Goal: Information Seeking & Learning: Learn about a topic

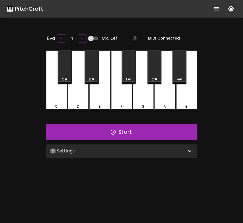
scroll to position [14, 0]
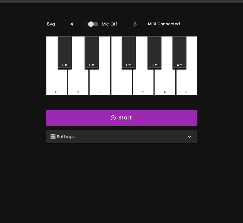
click at [87, 138] on div "🎛️ Settings" at bounding box center [118, 137] width 136 height 7
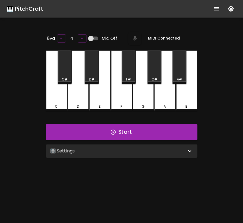
scroll to position [14, 0]
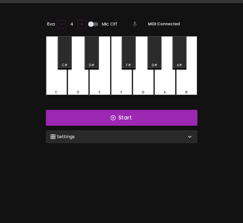
click at [112, 134] on div "🎛️ Settings" at bounding box center [118, 137] width 136 height 7
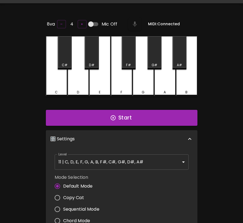
scroll to position [2, 0]
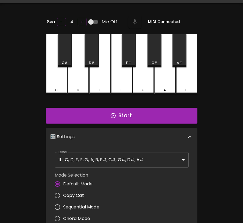
click at [85, 205] on span "Sequential Mode" at bounding box center [81, 207] width 36 height 7
click at [63, 205] on input "Sequential Mode" at bounding box center [58, 207] width 12 height 12
radio input "true"
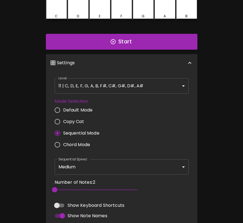
scroll to position [165, 0]
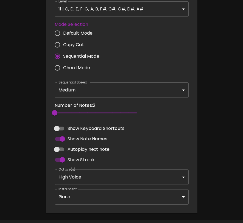
click at [96, 148] on span "Autoplay next note" at bounding box center [89, 149] width 42 height 7
click at [73, 148] on input "Autoplay next note" at bounding box center [56, 149] width 31 height 10
checkbox input "true"
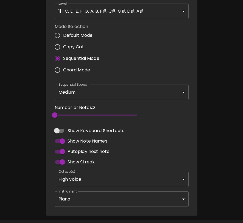
scroll to position [0, 0]
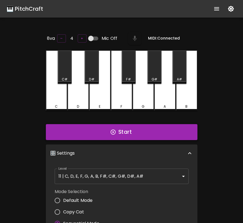
click at [106, 134] on button "Start" at bounding box center [122, 132] width 152 height 16
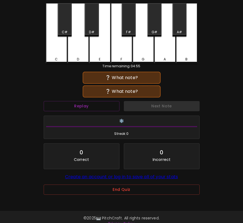
scroll to position [55, 0]
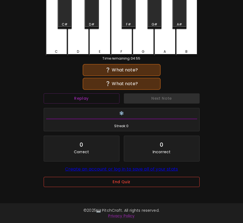
click at [109, 184] on button "End Quiz" at bounding box center [122, 182] width 156 height 10
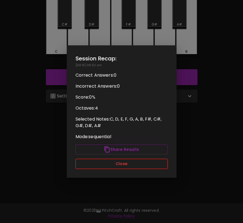
click at [118, 163] on button "Close" at bounding box center [122, 164] width 92 height 10
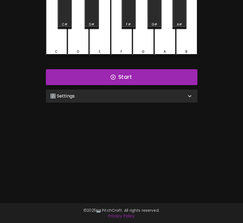
click at [134, 95] on div "🎛️ Settings" at bounding box center [118, 96] width 136 height 7
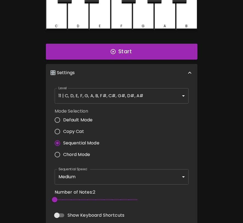
scroll to position [2, 0]
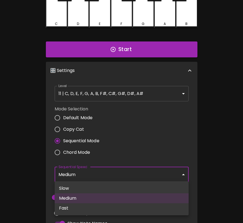
click at [123, 176] on body "🎹 PitchCraft About Badges Log In 8va – 4 + Mic Off MIDI: Connected C C# D D# E …" at bounding box center [121, 121] width 243 height 405
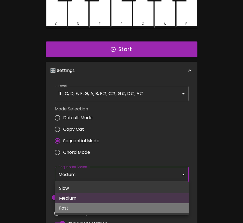
click at [107, 209] on li "Fast" at bounding box center [122, 208] width 134 height 10
type input "250"
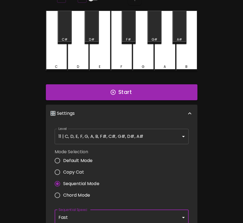
scroll to position [27, 0]
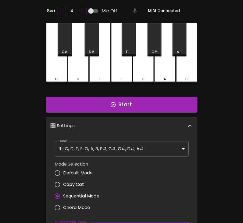
click at [151, 107] on button "Start" at bounding box center [122, 105] width 152 height 16
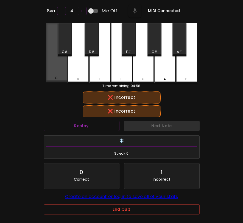
click at [58, 71] on div "C" at bounding box center [56, 52] width 21 height 59
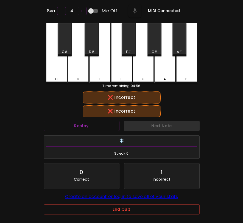
click at [84, 71] on div "D" at bounding box center [78, 53] width 21 height 60
click at [139, 70] on div "G" at bounding box center [143, 53] width 21 height 60
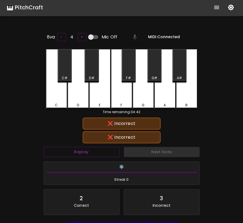
scroll to position [0, 0]
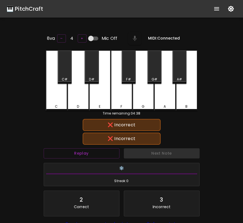
click at [93, 36] on input "Mic Off" at bounding box center [90, 38] width 31 height 10
click at [93, 36] on input "Mic On" at bounding box center [96, 38] width 31 height 10
checkbox input "false"
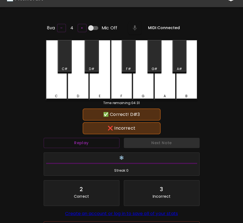
scroll to position [55, 0]
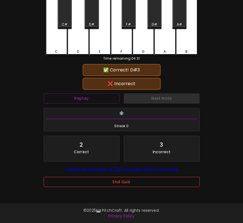
click at [138, 184] on button "End Quiz" at bounding box center [122, 182] width 156 height 10
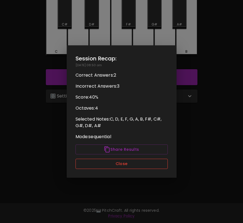
click at [140, 167] on button "Close" at bounding box center [122, 164] width 92 height 10
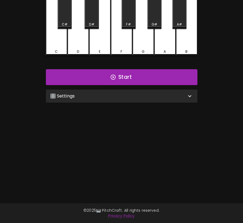
click at [144, 103] on div "🎛️ Settings Level 11 | C, D, E, F, G, A, B, F#, C#, G#, D#, A# 21 Level Mode Se…" at bounding box center [122, 96] width 156 height 18
click at [146, 99] on div "🎛️ Settings" at bounding box center [122, 96] width 152 height 13
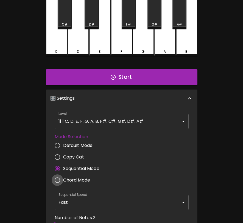
click at [58, 179] on input "Chord Mode" at bounding box center [58, 180] width 12 height 12
radio input "true"
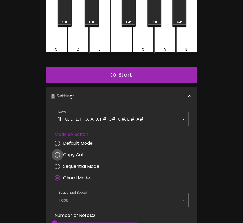
click at [57, 154] on input "Copy Cat" at bounding box center [58, 155] width 12 height 12
radio input "true"
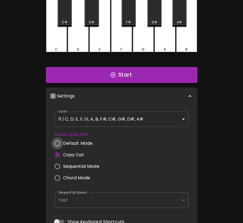
click at [58, 139] on input "Default Mode" at bounding box center [58, 144] width 12 height 12
radio input "true"
click at [146, 200] on div "Fast" at bounding box center [122, 200] width 134 height 15
click at [74, 165] on span "Sequential Mode" at bounding box center [81, 166] width 36 height 7
click at [63, 165] on input "Sequential Mode" at bounding box center [58, 167] width 12 height 12
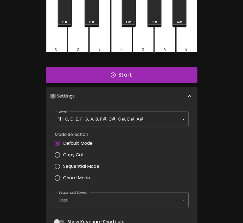
radio input "true"
click at [80, 152] on span "Copy Cat" at bounding box center [73, 155] width 21 height 7
click at [63, 152] on input "Copy Cat" at bounding box center [58, 155] width 12 height 12
radio input "true"
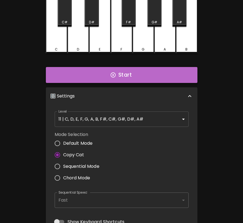
click at [118, 76] on button "Start" at bounding box center [122, 75] width 152 height 16
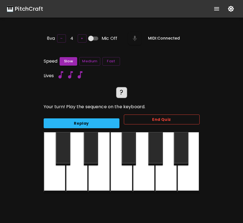
click at [157, 117] on button "End Quiz" at bounding box center [162, 120] width 76 height 10
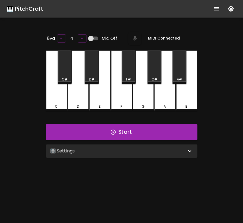
click at [113, 148] on div "🎛️ Settings" at bounding box center [118, 151] width 136 height 7
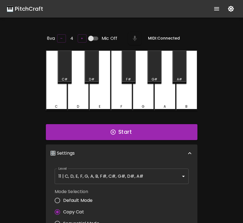
scroll to position [2, 0]
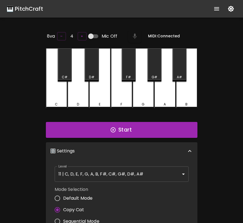
click at [92, 220] on span "Sequential Mode" at bounding box center [81, 221] width 36 height 7
click at [63, 220] on input "Sequential Mode" at bounding box center [58, 222] width 12 height 12
radio input "true"
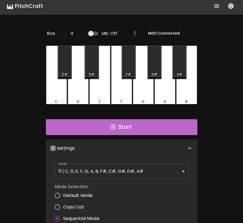
click at [122, 127] on button "Start" at bounding box center [122, 127] width 152 height 16
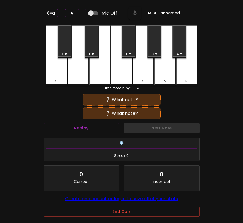
scroll to position [55, 0]
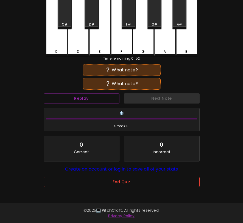
click at [124, 180] on button "End Quiz" at bounding box center [122, 182] width 156 height 10
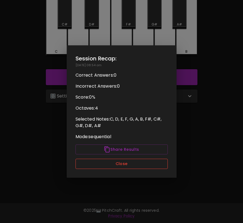
click at [128, 163] on button "Close" at bounding box center [122, 164] width 92 height 10
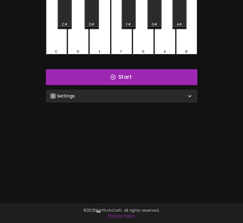
click at [124, 93] on div "🎛️ Settings" at bounding box center [118, 96] width 136 height 7
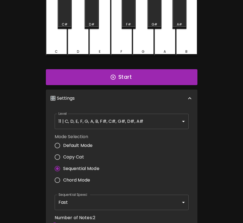
click at [85, 143] on span "Default Mode" at bounding box center [78, 145] width 30 height 7
click at [63, 143] on input "Default Mode" at bounding box center [58, 146] width 12 height 12
radio input "true"
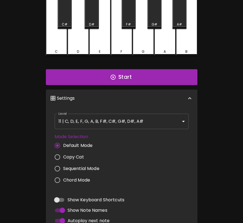
scroll to position [2, 0]
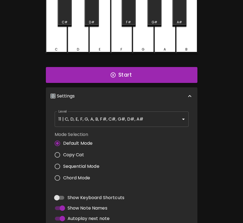
click at [73, 156] on span "Copy Cat" at bounding box center [73, 155] width 21 height 7
click at [63, 156] on input "Copy Cat" at bounding box center [58, 155] width 12 height 12
radio input "true"
click at [73, 165] on span "Sequential Mode" at bounding box center [81, 166] width 36 height 7
click at [63, 165] on input "Sequential Mode" at bounding box center [58, 167] width 12 height 12
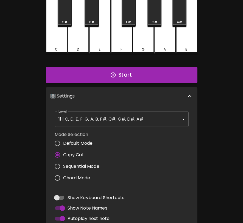
radio input "true"
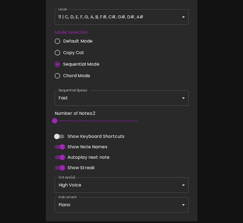
scroll to position [171, 0]
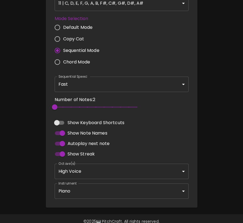
click at [78, 60] on span "Chord Mode" at bounding box center [76, 62] width 27 height 7
click at [63, 60] on input "Chord Mode" at bounding box center [58, 62] width 12 height 12
radio input "true"
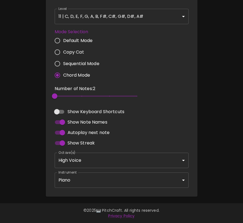
scroll to position [156, 0]
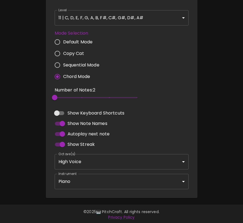
click at [76, 64] on span "Sequential Mode" at bounding box center [81, 65] width 36 height 7
click at [63, 64] on input "Sequential Mode" at bounding box center [58, 65] width 12 height 12
radio input "true"
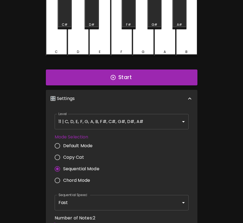
scroll to position [0, 0]
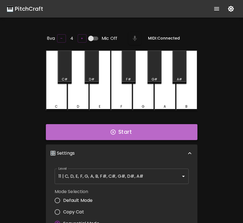
click at [150, 132] on button "Start" at bounding box center [122, 132] width 152 height 16
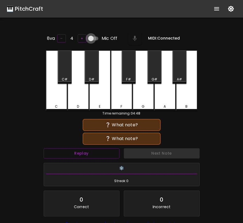
click at [92, 37] on input "Mic Off" at bounding box center [90, 38] width 31 height 10
click at [67, 155] on button "Replay" at bounding box center [82, 153] width 76 height 10
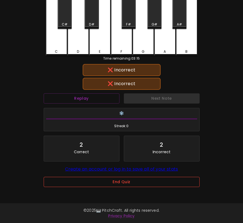
click at [95, 184] on button "End Quiz" at bounding box center [122, 182] width 156 height 10
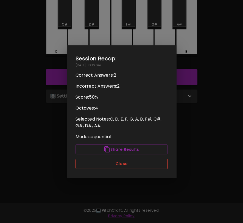
click at [115, 164] on button "Close" at bounding box center [122, 164] width 92 height 10
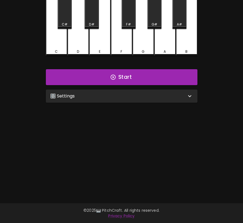
scroll to position [0, 0]
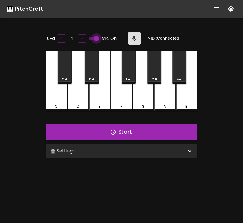
click at [99, 35] on input "Mic On" at bounding box center [96, 38] width 31 height 10
click at [95, 36] on input "Mic Off" at bounding box center [90, 38] width 31 height 10
click at [95, 36] on input "Mic On" at bounding box center [96, 38] width 31 height 10
checkbox input "false"
click at [113, 137] on button "Start" at bounding box center [122, 132] width 152 height 16
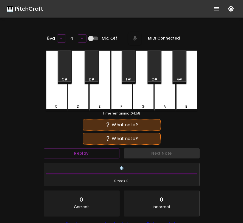
click at [65, 72] on div "C#" at bounding box center [65, 67] width 14 height 33
click at [57, 93] on div "C" at bounding box center [56, 81] width 21 height 60
click at [131, 79] on div "F#" at bounding box center [128, 79] width 5 height 5
click at [153, 77] on div "G#" at bounding box center [155, 79] width 6 height 5
click at [80, 97] on div "D" at bounding box center [78, 81] width 21 height 60
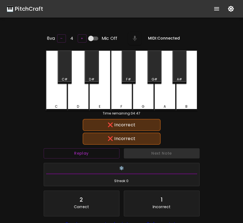
click at [91, 75] on div "D#" at bounding box center [92, 67] width 14 height 33
click at [182, 74] on div "A#" at bounding box center [180, 67] width 14 height 33
click at [69, 65] on div "C#" at bounding box center [65, 67] width 14 height 33
click at [120, 85] on div "F" at bounding box center [121, 81] width 21 height 60
click at [178, 100] on div "B" at bounding box center [186, 81] width 21 height 60
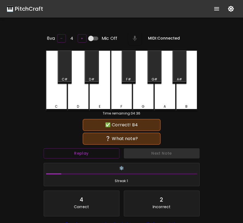
click at [178, 100] on div "B" at bounding box center [186, 81] width 21 height 60
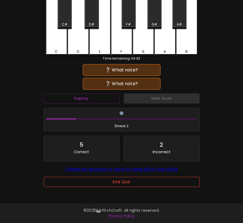
click at [149, 181] on button "End Quiz" at bounding box center [122, 182] width 156 height 10
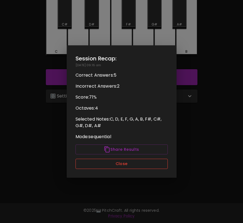
click at [147, 169] on button "Close" at bounding box center [122, 164] width 92 height 10
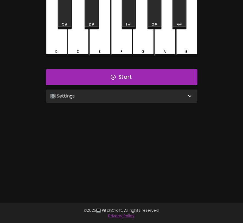
click at [151, 95] on div "🎛️ Settings" at bounding box center [118, 96] width 136 height 7
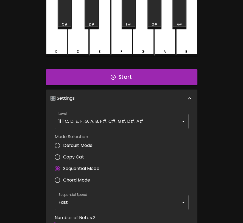
scroll to position [2, 0]
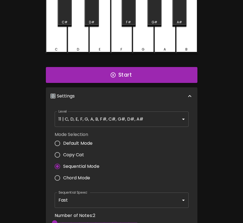
click at [106, 193] on body "🎹 PitchCraft About Badges Log In 8va – 4 + Mic Off MIDI: Connected C C# D D# E …" at bounding box center [121, 147] width 243 height 405
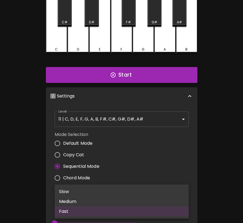
click at [103, 190] on li "Slow" at bounding box center [122, 192] width 134 height 10
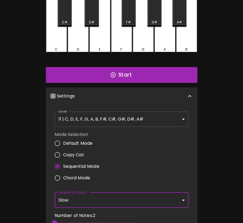
type input "800"
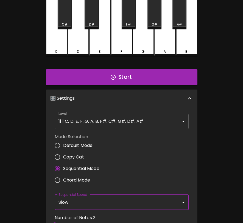
click at [129, 124] on body "🎹 PitchCraft About Badges Log In 8va – 4 + Mic Off MIDI: Connected C C# D D# E …" at bounding box center [121, 147] width 243 height 405
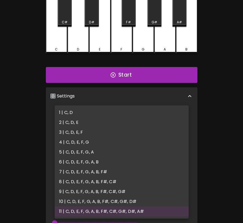
click at [109, 142] on li "4 | C, D, E, F, G" at bounding box center [122, 142] width 134 height 10
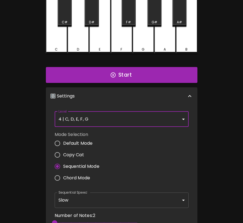
type input "7"
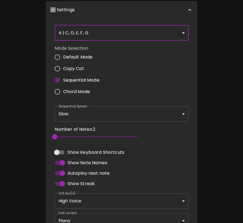
scroll to position [0, 0]
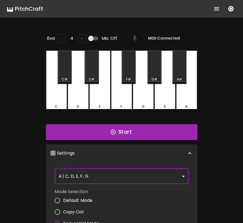
click at [180, 136] on button "Start" at bounding box center [122, 132] width 152 height 16
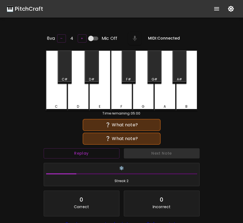
click at [92, 35] on input "Mic Off" at bounding box center [90, 38] width 31 height 10
checkbox input "true"
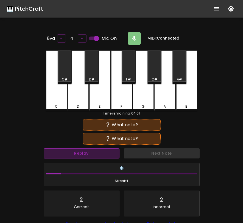
click at [78, 155] on button "Replay" at bounding box center [82, 153] width 76 height 10
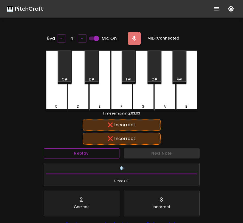
click at [78, 155] on button "Replay" at bounding box center [82, 153] width 76 height 10
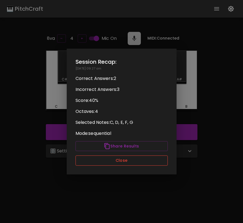
click at [95, 160] on button "Close" at bounding box center [122, 161] width 92 height 10
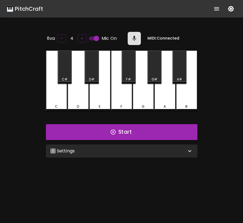
click at [116, 148] on div "🎛️ Settings" at bounding box center [118, 151] width 136 height 7
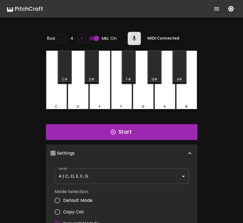
click at [115, 150] on div "🎛️ Settings" at bounding box center [118, 153] width 136 height 7
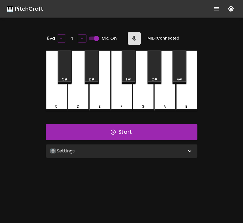
scroll to position [55, 0]
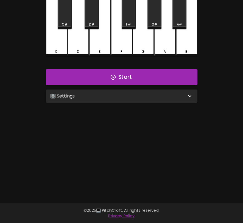
click at [125, 98] on div "🎛️ Settings" at bounding box center [118, 96] width 136 height 7
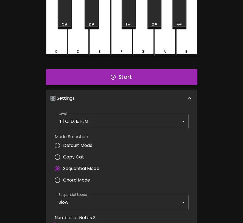
click at [125, 98] on div "🎛️ Settings" at bounding box center [118, 98] width 136 height 7
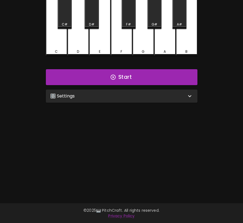
click at [151, 97] on div "🎛️ Settings" at bounding box center [118, 96] width 136 height 7
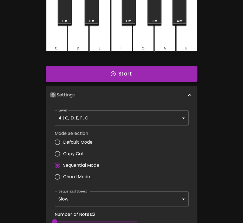
scroll to position [0, 0]
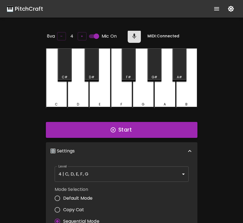
click at [173, 133] on button "Start" at bounding box center [122, 130] width 152 height 16
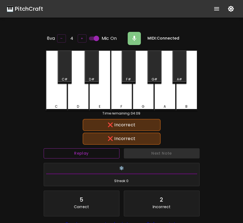
click at [104, 154] on button "Replay" at bounding box center [82, 153] width 76 height 10
drag, startPoint x: 137, startPoint y: 34, endPoint x: 133, endPoint y: 34, distance: 3.6
click at [137, 34] on button "button" at bounding box center [134, 38] width 13 height 13
click at [136, 41] on button "button" at bounding box center [134, 38] width 13 height 13
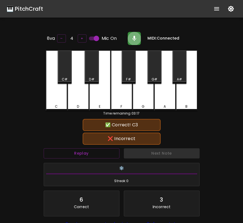
click at [136, 41] on button "button" at bounding box center [134, 38] width 13 height 13
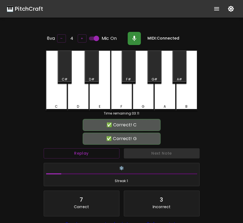
click at [136, 41] on button "button" at bounding box center [134, 38] width 13 height 13
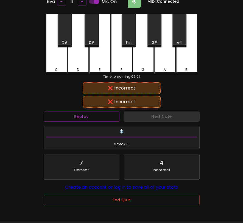
scroll to position [55, 0]
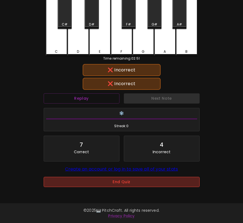
click at [126, 187] on button "End Quiz" at bounding box center [122, 182] width 156 height 10
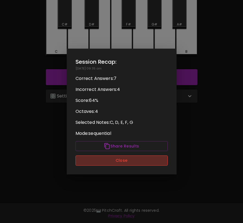
click at [148, 165] on button "Close" at bounding box center [122, 161] width 92 height 10
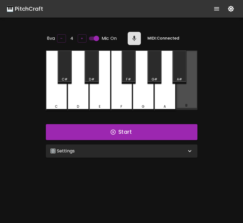
click at [186, 98] on div "B" at bounding box center [186, 80] width 21 height 59
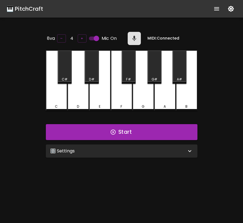
click at [132, 148] on div "🎛️ Settings" at bounding box center [118, 151] width 136 height 7
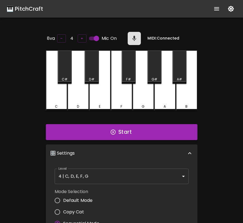
click at [132, 148] on div "🎛️ Settings" at bounding box center [122, 154] width 152 height 18
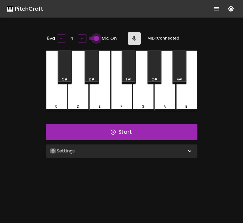
click at [95, 38] on input "Mic On" at bounding box center [96, 38] width 31 height 10
checkbox input "false"
click at [101, 90] on div "E" at bounding box center [99, 81] width 21 height 60
click at [125, 154] on div "🎛️ Settings" at bounding box center [122, 151] width 152 height 13
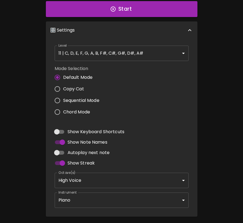
scroll to position [140, 0]
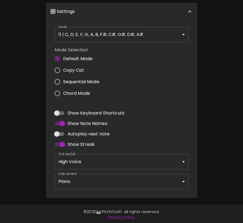
click at [87, 134] on span "Autoplay next note" at bounding box center [89, 134] width 42 height 7
click at [73, 134] on input "Autoplay next note" at bounding box center [56, 134] width 31 height 10
checkbox input "true"
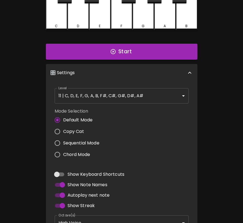
scroll to position [0, 0]
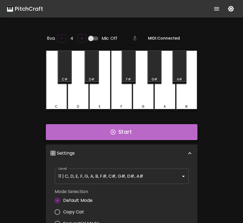
click at [150, 136] on button "Start" at bounding box center [122, 132] width 152 height 16
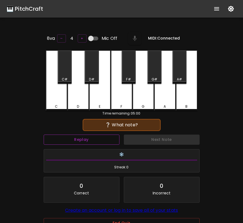
click at [114, 137] on button "Replay" at bounding box center [82, 140] width 76 height 10
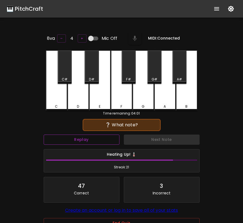
scroll to position [55, 0]
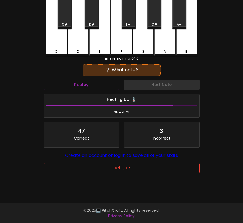
click at [110, 168] on button "End Quiz" at bounding box center [122, 168] width 156 height 10
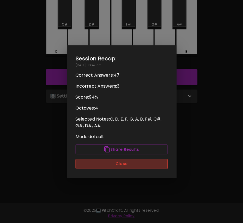
click at [113, 163] on button "Close" at bounding box center [122, 164] width 92 height 10
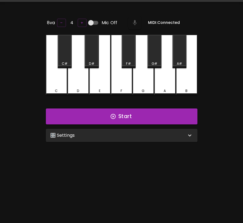
scroll to position [41, 0]
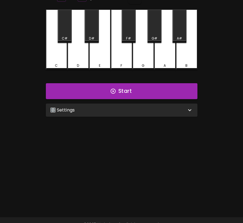
click at [111, 107] on div "🎛️ Settings" at bounding box center [118, 110] width 136 height 7
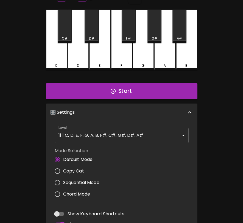
scroll to position [2, 0]
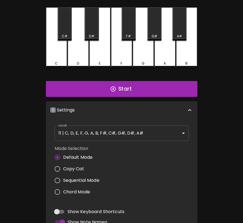
click at [77, 167] on span "Copy Cat" at bounding box center [73, 169] width 21 height 7
click at [63, 167] on input "Copy Cat" at bounding box center [58, 169] width 12 height 12
radio input "true"
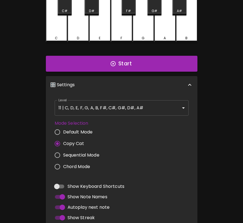
scroll to position [0, 0]
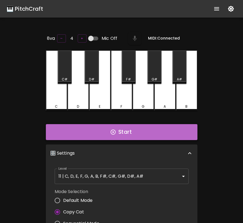
click at [125, 134] on button "Start" at bounding box center [122, 132] width 152 height 16
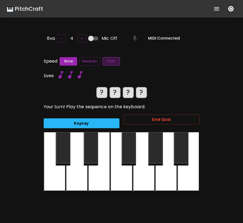
click at [112, 60] on button "Fast" at bounding box center [111, 61] width 18 height 9
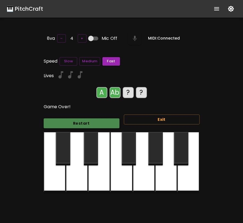
click at [102, 125] on button "Restart" at bounding box center [82, 123] width 76 height 10
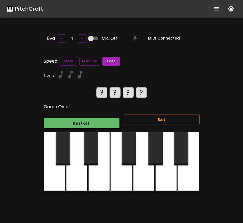
click at [102, 125] on button "Restart" at bounding box center [82, 123] width 76 height 10
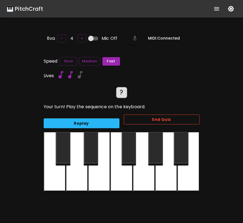
click at [137, 117] on button "End Quiz" at bounding box center [162, 120] width 76 height 10
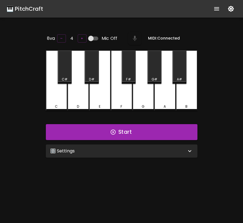
click at [120, 148] on div "🎛️ Settings" at bounding box center [118, 151] width 136 height 7
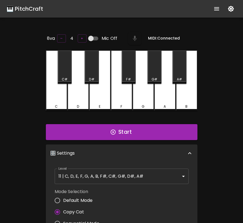
scroll to position [2, 0]
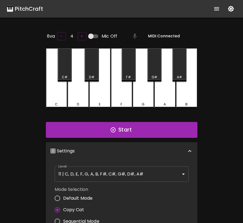
click at [91, 218] on span "Sequential Mode" at bounding box center [81, 221] width 36 height 7
click at [63, 218] on input "Sequential Mode" at bounding box center [58, 222] width 12 height 12
radio input "true"
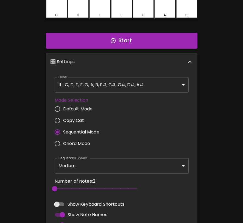
scroll to position [0, 0]
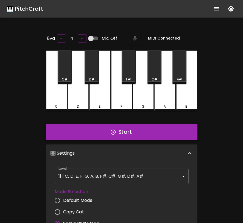
click at [151, 135] on button "Start" at bounding box center [122, 132] width 152 height 16
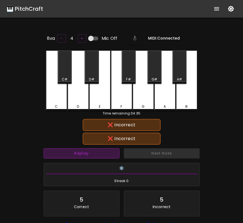
click at [99, 157] on button "Replay" at bounding box center [82, 153] width 76 height 10
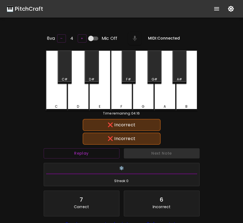
scroll to position [55, 0]
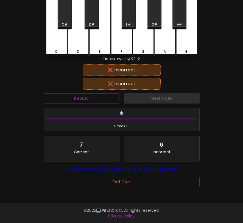
click at [120, 186] on button "End Quiz" at bounding box center [122, 182] width 156 height 10
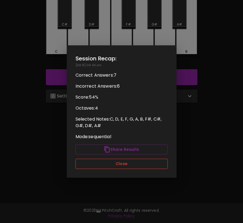
click at [124, 165] on button "Close" at bounding box center [122, 164] width 92 height 10
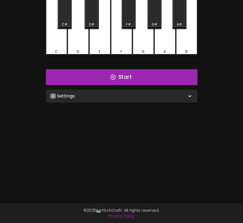
scroll to position [0, 0]
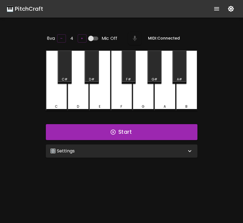
click at [165, 154] on div "🎛️ Settings" at bounding box center [122, 151] width 152 height 13
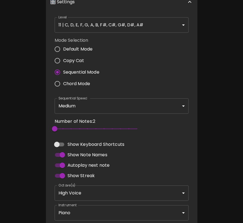
scroll to position [138, 0]
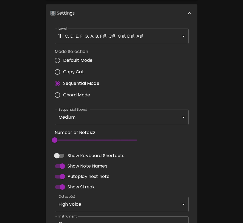
click at [154, 113] on body "🎹 PitchCraft About Badges Log In 8va – 4 + Mic Off MIDI: Connected C C# D D# E …" at bounding box center [121, 64] width 243 height 405
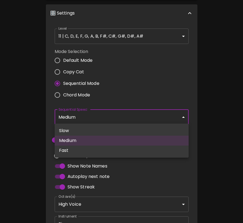
click at [131, 134] on li "Slow" at bounding box center [122, 131] width 134 height 10
type input "800"
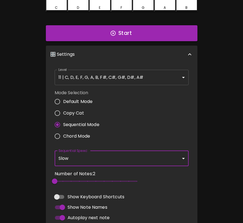
scroll to position [0, 0]
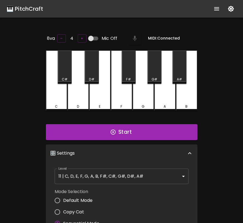
click at [128, 182] on body "🎹 PitchCraft About Badges Log In 8va – 4 + Mic Off MIDI: Connected C C# D D# E …" at bounding box center [121, 202] width 243 height 405
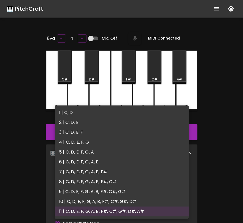
click at [125, 140] on li "4 | C, D, E, F, G" at bounding box center [122, 142] width 134 height 10
type input "7"
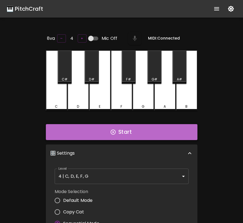
click at [132, 131] on button "Start" at bounding box center [122, 132] width 152 height 16
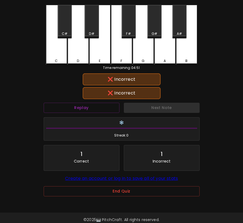
scroll to position [55, 0]
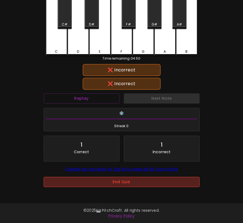
click at [123, 182] on button "End Quiz" at bounding box center [122, 182] width 156 height 10
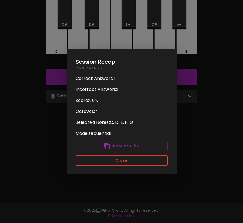
click at [145, 162] on button "Close" at bounding box center [122, 161] width 92 height 10
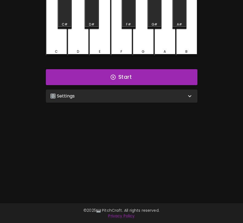
click at [159, 90] on div "🎛️ Settings" at bounding box center [122, 96] width 152 height 13
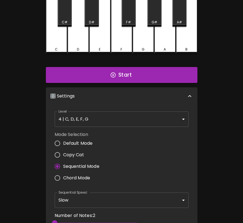
scroll to position [0, 0]
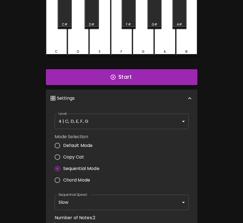
click at [142, 77] on button "Start" at bounding box center [122, 77] width 152 height 16
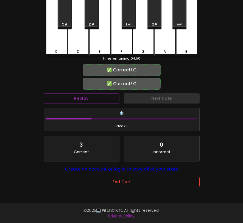
click at [179, 180] on button "End Quiz" at bounding box center [122, 182] width 156 height 10
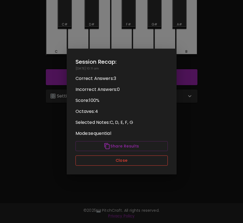
click at [117, 164] on button "Close" at bounding box center [122, 161] width 92 height 10
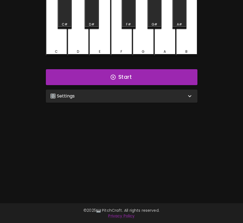
click at [129, 87] on div "🎛️ Settings Level 4 | C, D, E, F, G 7 Level Mode Selection Default Mode Copy Ca…" at bounding box center [122, 96] width 156 height 18
click at [126, 93] on div "🎛️ Settings" at bounding box center [118, 96] width 136 height 7
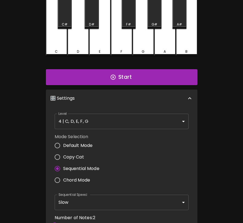
scroll to position [2, 0]
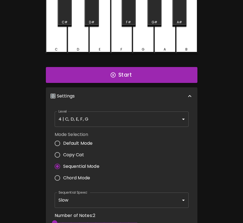
click at [106, 202] on body "🎹 PitchCraft About Badges Log In 8va – 4 + Mic Off MIDI: Connected C C# D D# E …" at bounding box center [121, 147] width 243 height 405
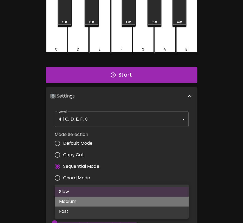
click at [96, 204] on li "Medium" at bounding box center [122, 202] width 134 height 10
type input "500"
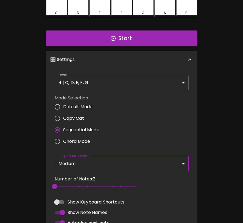
scroll to position [117, 0]
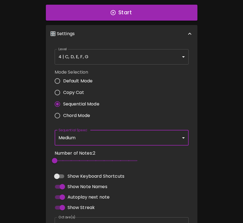
type input "4"
click at [74, 158] on span "2" at bounding box center [96, 161] width 82 height 8
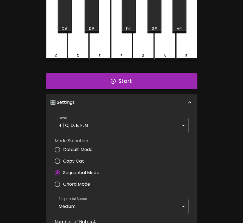
scroll to position [0, 0]
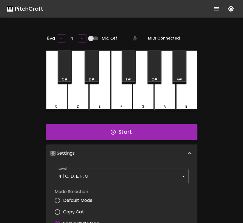
click at [154, 133] on button "Start" at bounding box center [122, 132] width 152 height 16
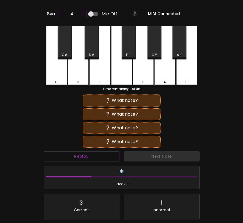
scroll to position [74, 0]
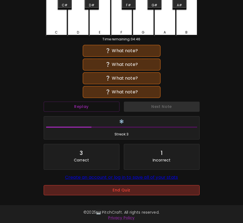
click at [137, 187] on button "End Quiz" at bounding box center [122, 190] width 156 height 10
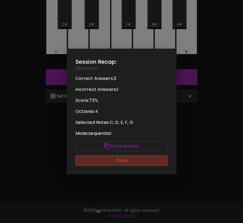
click at [145, 158] on button "Close" at bounding box center [122, 161] width 92 height 10
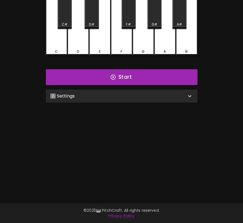
click at [134, 97] on div "🎛️ Settings" at bounding box center [118, 96] width 136 height 7
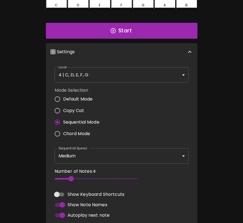
scroll to position [151, 0]
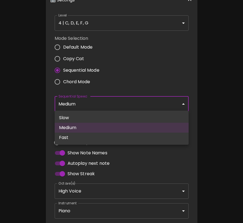
click at [143, 107] on body "🎹 PitchCraft About Badges Log In 8va – 4 + Mic Off MIDI: Connected C C# D D# E …" at bounding box center [121, 51] width 243 height 405
click at [127, 137] on li "Fast" at bounding box center [122, 138] width 134 height 10
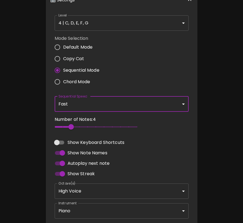
type input "250"
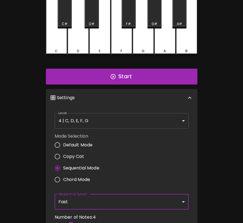
scroll to position [0, 0]
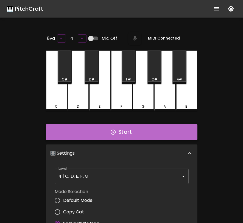
click at [167, 133] on button "Start" at bounding box center [122, 132] width 152 height 16
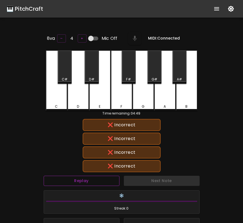
click at [106, 183] on button "Replay" at bounding box center [82, 181] width 76 height 10
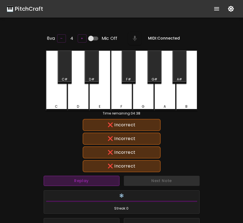
click at [106, 183] on button "Replay" at bounding box center [82, 181] width 76 height 10
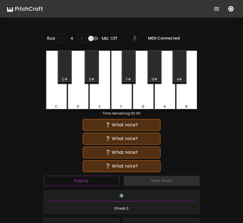
click at [89, 178] on button "Replay" at bounding box center [82, 181] width 76 height 10
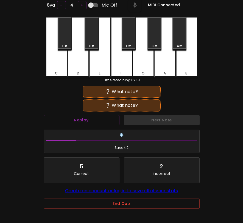
scroll to position [54, 0]
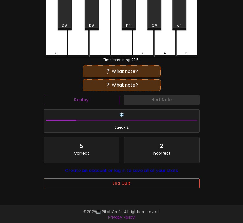
click at [143, 182] on button "End Quiz" at bounding box center [122, 183] width 156 height 10
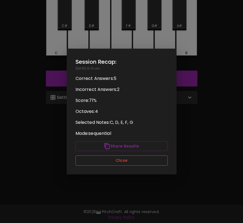
click at [151, 163] on button "Close" at bounding box center [122, 161] width 92 height 10
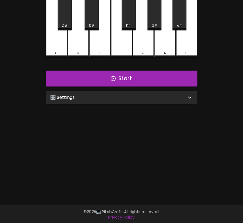
click at [154, 97] on div "🎛️ Settings" at bounding box center [118, 97] width 136 height 7
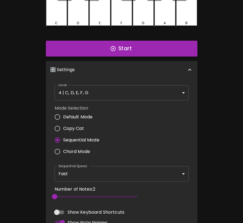
scroll to position [102, 0]
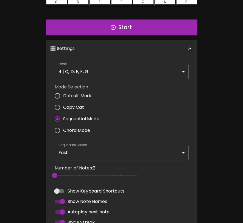
type input "5"
click at [76, 171] on span "5" at bounding box center [96, 175] width 82 height 8
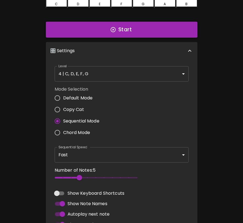
click at [145, 28] on button "Start" at bounding box center [122, 30] width 152 height 16
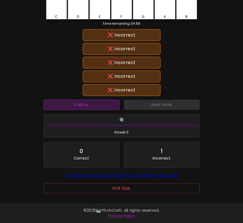
click at [73, 102] on button "Replay" at bounding box center [82, 105] width 76 height 10
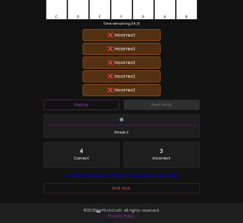
click at [73, 102] on button "Replay" at bounding box center [82, 105] width 76 height 10
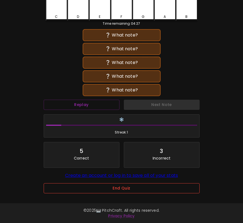
click at [127, 185] on button "End Quiz" at bounding box center [122, 188] width 156 height 10
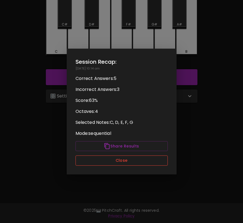
click at [130, 160] on button "Close" at bounding box center [122, 161] width 92 height 10
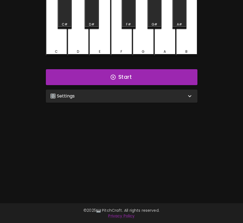
click at [131, 97] on div "🎛️ Settings" at bounding box center [118, 96] width 136 height 7
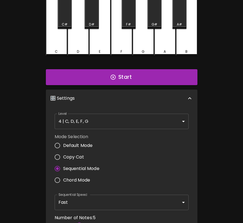
click at [80, 156] on span "Copy Cat" at bounding box center [73, 157] width 21 height 7
click at [63, 156] on input "Copy Cat" at bounding box center [58, 157] width 12 height 12
radio input "true"
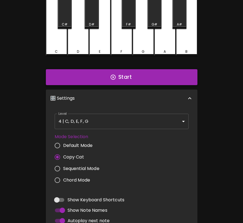
click at [142, 76] on button "Start" at bounding box center [122, 77] width 152 height 16
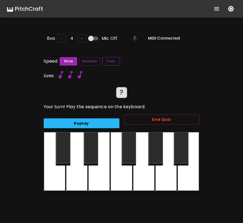
click at [113, 61] on button "Fast" at bounding box center [111, 61] width 18 height 9
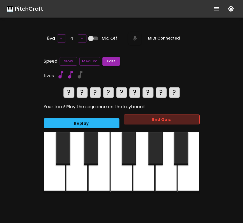
click at [163, 118] on button "End Quiz" at bounding box center [162, 120] width 76 height 10
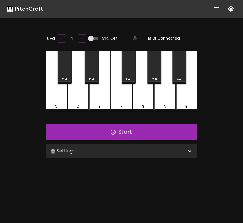
click at [156, 148] on div "🎛️ Settings" at bounding box center [118, 151] width 136 height 7
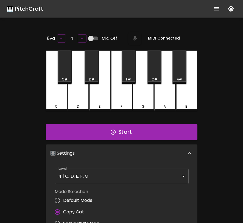
scroll to position [2, 0]
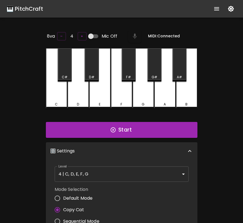
click at [145, 168] on body "🎹 PitchCraft About Badges Log In 8va – 4 + Mic Off MIDI: Connected C C# D D# E …" at bounding box center [121, 182] width 243 height 364
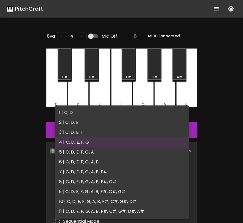
click at [125, 113] on li "1 | C, D" at bounding box center [122, 113] width 134 height 10
type input "1"
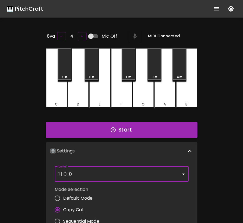
click at [131, 128] on button "Start" at bounding box center [122, 130] width 152 height 16
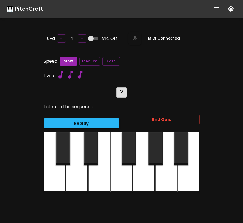
scroll to position [0, 0]
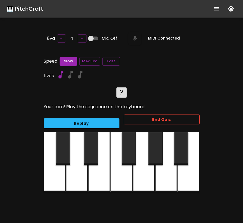
click at [158, 120] on button "End Quiz" at bounding box center [162, 120] width 76 height 10
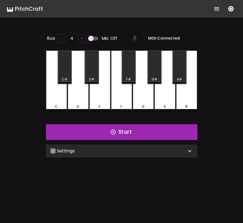
click at [78, 153] on div "🎛️ Settings" at bounding box center [122, 151] width 152 height 13
click at [115, 151] on div "🎛️ Settings" at bounding box center [118, 151] width 136 height 7
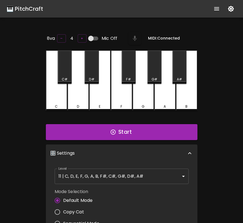
click at [74, 213] on span "Copy Cat" at bounding box center [73, 212] width 21 height 7
click at [63, 213] on input "Copy Cat" at bounding box center [58, 212] width 12 height 12
radio input "true"
click at [109, 174] on body "🎹 PitchCraft About Badges Log In 8va – 4 + Mic Off MIDI: Connected C C# D D# E …" at bounding box center [121, 182] width 243 height 364
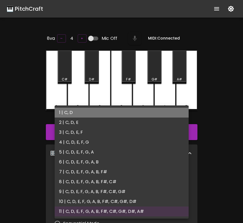
click at [96, 110] on li "1 | C, D" at bounding box center [122, 113] width 134 height 10
type input "1"
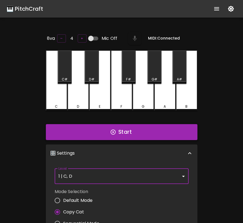
click at [115, 130] on icon "button" at bounding box center [112, 132] width 5 height 5
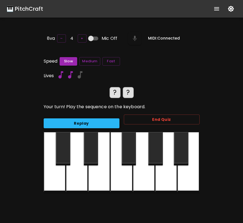
click at [114, 125] on button "Replay" at bounding box center [82, 123] width 76 height 10
click at [110, 58] on button "Fast" at bounding box center [111, 61] width 18 height 9
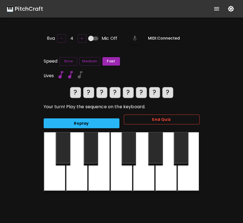
click at [183, 116] on button "End Quiz" at bounding box center [162, 120] width 76 height 10
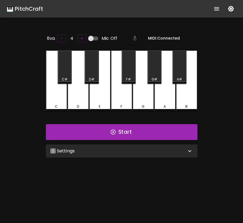
click at [179, 148] on div "🎛️ Settings" at bounding box center [118, 151] width 136 height 7
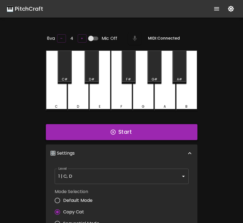
click at [151, 131] on button "Start" at bounding box center [122, 132] width 152 height 16
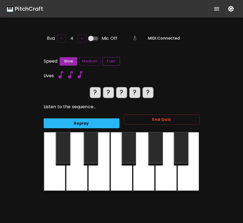
click at [118, 61] on button "Fast" at bounding box center [111, 61] width 18 height 9
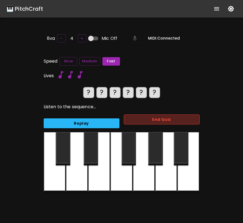
click at [146, 117] on button "End Quiz" at bounding box center [162, 120] width 76 height 10
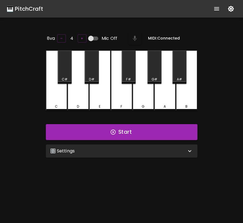
click at [129, 145] on div "🎛️ Settings" at bounding box center [122, 151] width 152 height 13
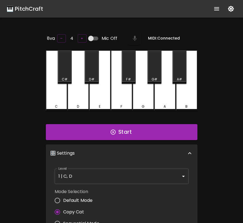
scroll to position [2, 0]
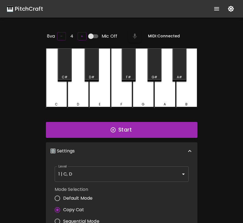
click at [102, 169] on body "🎹 PitchCraft About Badges Log In 8va – 4 + Mic Off MIDI: Connected C C# D D# E …" at bounding box center [121, 182] width 243 height 364
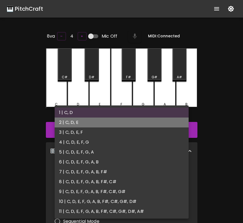
click at [95, 120] on li "2 | C, D, E" at bounding box center [122, 123] width 134 height 10
type input "3"
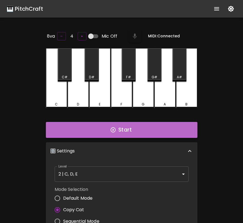
click at [95, 134] on button "Start" at bounding box center [122, 130] width 152 height 16
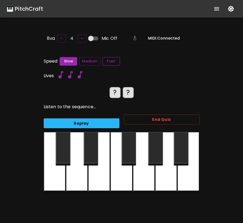
click at [109, 59] on button "Fast" at bounding box center [111, 61] width 18 height 9
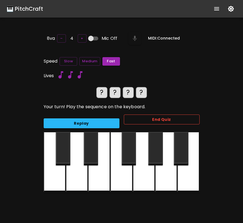
click at [153, 120] on button "End Quiz" at bounding box center [162, 120] width 76 height 10
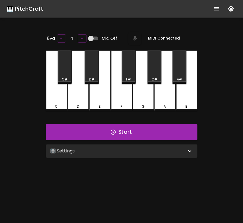
click at [142, 145] on div "🎛️ Settings" at bounding box center [122, 151] width 152 height 13
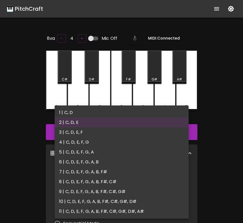
click at [90, 178] on body "🎹 PitchCraft About Badges Log In 8va – 4 + Mic Off MIDI: Connected C C# D D# E …" at bounding box center [121, 182] width 243 height 364
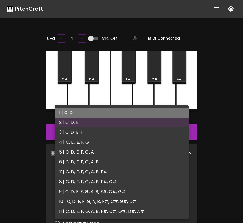
click at [94, 115] on li "1 | C, D" at bounding box center [122, 113] width 134 height 10
type input "1"
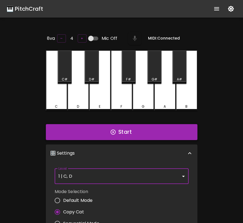
click at [90, 134] on button "Start" at bounding box center [122, 132] width 152 height 16
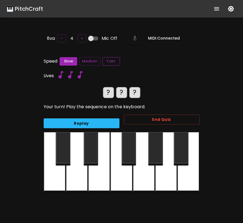
click at [109, 64] on button "Fast" at bounding box center [111, 61] width 18 height 9
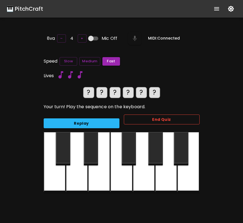
click at [155, 118] on button "End Quiz" at bounding box center [162, 120] width 76 height 10
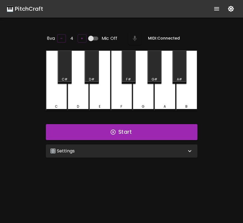
click at [122, 149] on div "🎛️ Settings" at bounding box center [118, 151] width 136 height 7
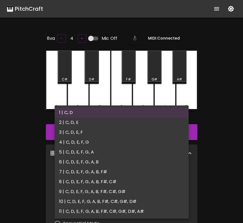
click at [107, 174] on body "🎹 PitchCraft About Badges Log In 8va – 4 + Mic Off MIDI: Connected C C# D D# E …" at bounding box center [121, 182] width 243 height 364
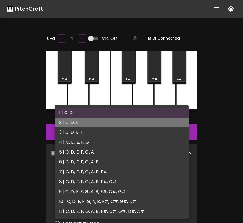
click at [105, 126] on li "2 | C, D, E" at bounding box center [122, 123] width 134 height 10
type input "3"
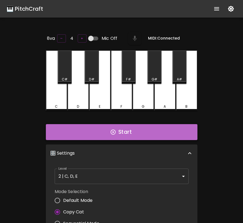
click at [102, 134] on button "Start" at bounding box center [122, 132] width 152 height 16
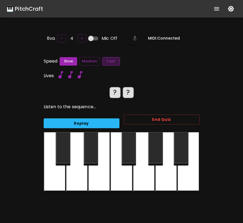
click at [111, 57] on button "Fast" at bounding box center [111, 61] width 18 height 9
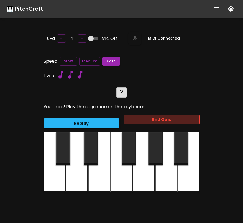
click at [174, 115] on button "End Quiz" at bounding box center [162, 120] width 76 height 10
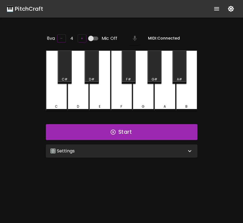
click at [123, 146] on div "🎛️ Settings" at bounding box center [122, 151] width 152 height 13
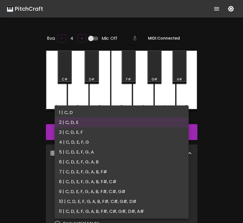
click at [120, 178] on body "🎹 PitchCraft About Badges Log In 8va – 4 + Mic Off MIDI: Connected C C# D D# E …" at bounding box center [121, 182] width 243 height 364
click at [132, 114] on li "1 | C, D" at bounding box center [122, 113] width 134 height 10
type input "1"
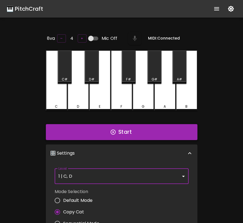
click at [127, 129] on button "Start" at bounding box center [122, 132] width 152 height 16
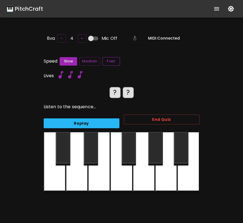
click at [113, 61] on button "Fast" at bounding box center [111, 61] width 18 height 9
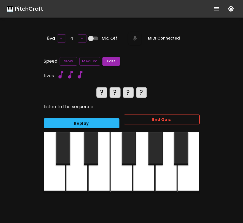
click at [155, 119] on button "End Quiz" at bounding box center [162, 120] width 76 height 10
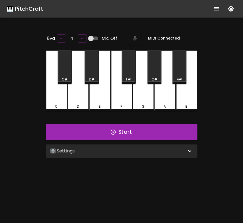
click at [128, 153] on div "🎛️ Settings" at bounding box center [118, 151] width 136 height 7
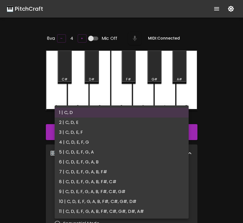
click at [121, 175] on body "🎹 PitchCraft About Badges Log In 8va – 4 + Mic Off MIDI: Connected C C# D D# E …" at bounding box center [121, 182] width 243 height 364
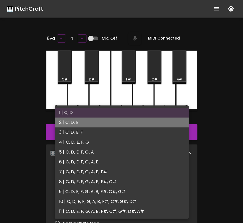
click at [110, 124] on li "2 | C, D, E" at bounding box center [122, 123] width 134 height 10
type input "3"
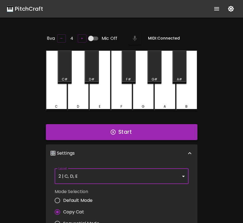
click at [110, 130] on button "Start" at bounding box center [122, 132] width 152 height 16
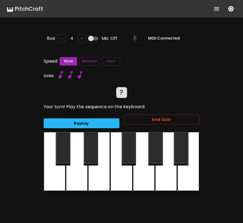
click at [104, 122] on button "Replay" at bounding box center [82, 123] width 76 height 10
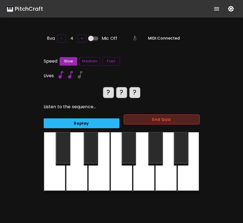
click at [141, 119] on button "End Quiz" at bounding box center [162, 120] width 76 height 10
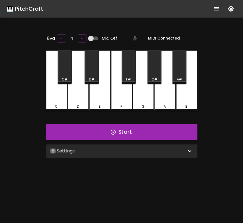
click at [154, 151] on div "🎛️ Settings" at bounding box center [118, 151] width 136 height 7
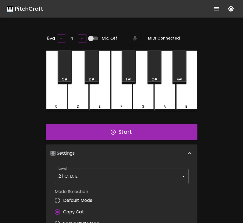
click at [144, 171] on body "🎹 PitchCraft About Badges Log In 8va – 4 + Mic Off MIDI: Connected C C# D D# E …" at bounding box center [121, 182] width 243 height 364
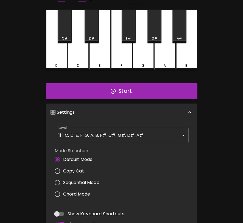
scroll to position [64, 0]
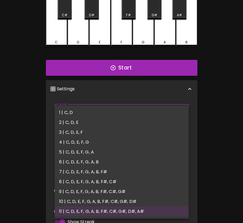
click at [175, 114] on body "🎹 PitchCraft About Badges Log In 8va – 4 + Mic Off MIDI: Connected C C# D D# E …" at bounding box center [121, 118] width 243 height 364
click at [174, 115] on li "1 | C, D" at bounding box center [122, 113] width 134 height 10
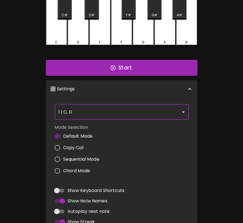
click at [173, 112] on body "🎹 PitchCraft About Badges Log In 8va – 4 + Mic Off MIDI: Connected C C# D D# E …" at bounding box center [121, 118] width 243 height 364
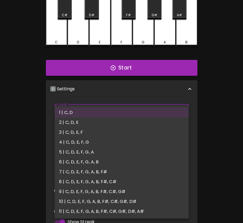
click at [167, 123] on li "2 | C, D, E" at bounding box center [122, 123] width 134 height 10
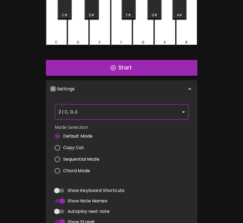
click at [170, 114] on body "🎹 PitchCraft About Badges Log In 8va – 4 + Mic Off MIDI: Connected C C# D D# E …" at bounding box center [121, 118] width 243 height 364
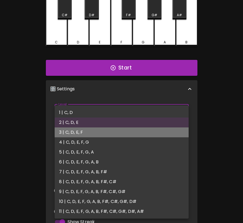
click at [164, 129] on li "3 | C, D, E, F" at bounding box center [122, 132] width 134 height 10
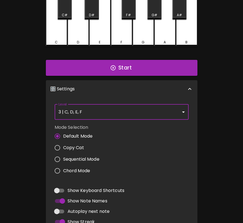
click at [165, 113] on body "🎹 PitchCraft About Badges Log In 8va – 4 + Mic Off MIDI: Connected C C# D D# E …" at bounding box center [121, 118] width 243 height 364
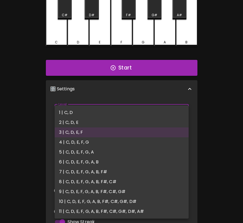
click at [155, 141] on li "4 | C, D, E, F, G" at bounding box center [122, 142] width 134 height 10
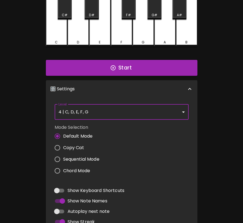
click at [169, 112] on body "🎹 PitchCraft About Badges Log In 8va – 4 + Mic Off MIDI: Connected C C# D D# E …" at bounding box center [121, 118] width 243 height 364
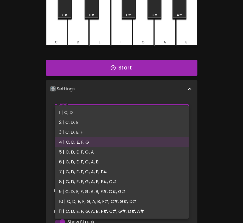
click at [152, 152] on li "5 | C, D, E, F, G, A" at bounding box center [122, 152] width 134 height 10
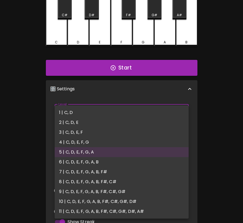
click at [179, 109] on body "🎹 PitchCraft About Badges Log In 8va – 4 + Mic Off MIDI: Connected C C# D D# E …" at bounding box center [121, 118] width 243 height 364
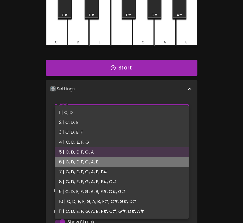
click at [151, 160] on li "6 | C, D, E, F, G, A, B" at bounding box center [122, 162] width 134 height 10
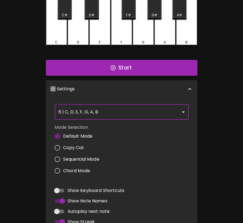
click at [169, 110] on body "🎹 PitchCraft About Badges Log In 8va – 4 + Mic Off MIDI: Connected C C# D D# E …" at bounding box center [121, 118] width 243 height 364
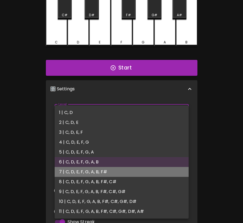
click at [143, 172] on li "7 | C, D, E, F, G, A, B, F#" at bounding box center [122, 172] width 134 height 10
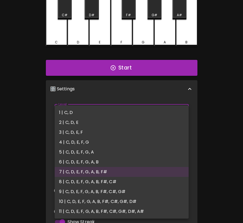
click at [170, 113] on body "🎹 PitchCraft About Badges Log In 8va – 4 + Mic Off MIDI: Connected C C# D D# E …" at bounding box center [121, 118] width 243 height 364
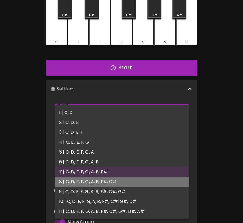
click at [144, 181] on li "8 | C, D, E, F, G, A, B, F#, C#" at bounding box center [122, 182] width 134 height 10
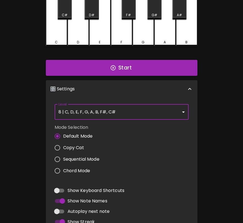
click at [167, 110] on body "🎹 PitchCraft About Badges Log In 8va – 4 + Mic Off MIDI: Connected C C# D D# E …" at bounding box center [121, 118] width 243 height 364
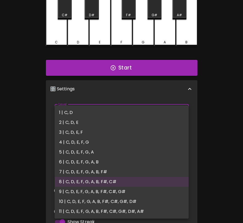
click at [143, 190] on li "9 | C, D, E, F, G, A, B, F#, C#, G#" at bounding box center [122, 192] width 134 height 10
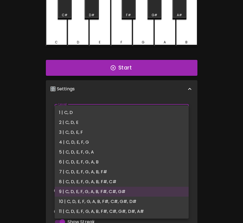
click at [167, 113] on body "🎹 PitchCraft About Badges Log In 8va – 4 + Mic Off MIDI: Connected C C# D D# E …" at bounding box center [121, 118] width 243 height 364
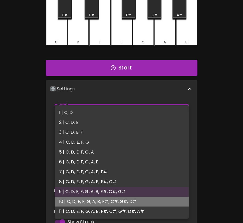
click at [140, 204] on li "10 | C, D, E, F, G, A, B, F#, C#, G#, D#" at bounding box center [122, 202] width 134 height 10
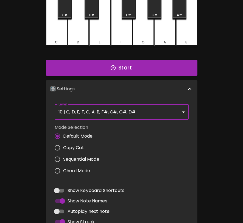
click at [166, 115] on body "🎹 PitchCraft About Badges Log In 8va – 4 + Mic Off MIDI: Connected C C# D D# E …" at bounding box center [121, 118] width 243 height 364
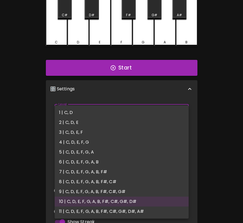
click at [140, 212] on li "11 | C, D, E, F, G, A, B, F#, C#, G#, D#, A#" at bounding box center [122, 212] width 134 height 10
type input "21"
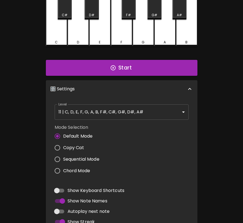
click at [77, 147] on span "Copy Cat" at bounding box center [73, 148] width 21 height 7
click at [63, 147] on input "Copy Cat" at bounding box center [58, 148] width 12 height 12
radio input "true"
click at [123, 112] on body "🎹 PitchCraft About Badges Log In 8va – 4 + Mic Off MIDI: Connected C C# D D# E …" at bounding box center [121, 118] width 243 height 364
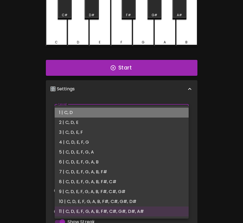
click at [101, 114] on li "1 | C, D" at bounding box center [122, 113] width 134 height 10
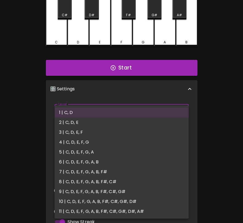
click at [122, 110] on body "🎹 PitchCraft About Badges Log In 8va – 4 + Mic Off MIDI: Connected C C# D D# E …" at bounding box center [121, 118] width 243 height 364
click at [114, 121] on li "2 | C, D, E" at bounding box center [122, 123] width 134 height 10
type input "3"
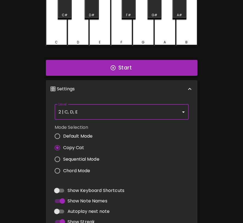
click at [134, 65] on button "Start" at bounding box center [122, 68] width 152 height 16
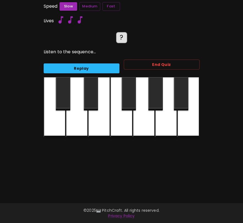
scroll to position [0, 0]
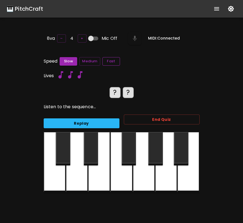
click at [113, 60] on button "Fast" at bounding box center [111, 61] width 18 height 9
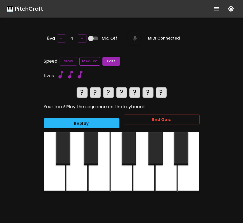
click at [92, 62] on button "Medium" at bounding box center [89, 61] width 21 height 9
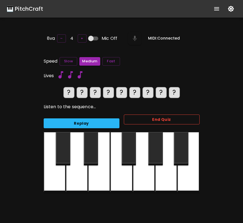
click at [131, 119] on button "End Quiz" at bounding box center [162, 120] width 76 height 10
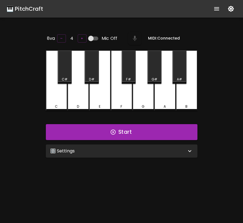
click at [101, 153] on div "🎛️ Settings" at bounding box center [122, 151] width 152 height 13
click at [120, 149] on div "🎛️ Settings" at bounding box center [118, 151] width 136 height 7
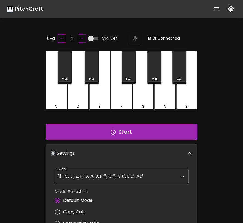
click at [83, 209] on span "Copy Cat" at bounding box center [73, 212] width 21 height 7
click at [63, 209] on input "Copy Cat" at bounding box center [58, 212] width 12 height 12
radio input "true"
click at [128, 128] on button "Start" at bounding box center [122, 132] width 152 height 16
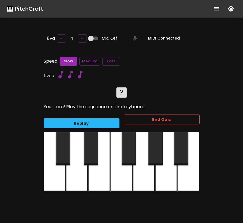
click at [134, 121] on button "End Quiz" at bounding box center [162, 120] width 76 height 10
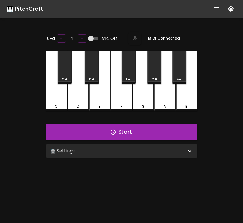
click at [96, 77] on div "D#" at bounding box center [91, 79] width 13 height 5
click at [97, 148] on div "🎛️ Settings" at bounding box center [118, 151] width 136 height 7
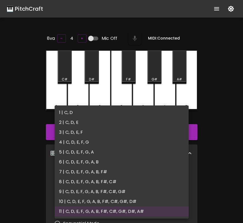
click at [98, 181] on body "🎹 PitchCraft About Badges Log In 8va – 4 + Mic Off MIDI: Connected C C# D D# E …" at bounding box center [121, 182] width 243 height 364
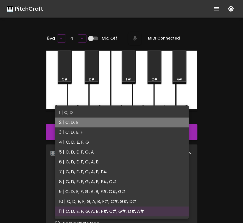
click at [90, 127] on li "2 | C, D, E" at bounding box center [122, 123] width 134 height 10
type input "3"
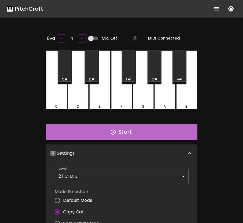
click at [92, 132] on button "Start" at bounding box center [122, 132] width 152 height 16
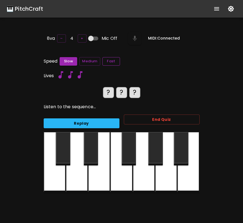
click at [110, 62] on button "Fast" at bounding box center [111, 61] width 18 height 9
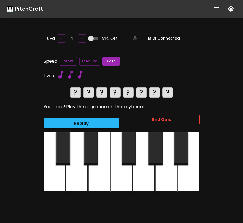
click at [185, 120] on button "End Quiz" at bounding box center [162, 120] width 76 height 10
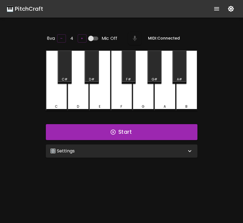
click at [155, 149] on div "🎛️ Settings" at bounding box center [118, 151] width 136 height 7
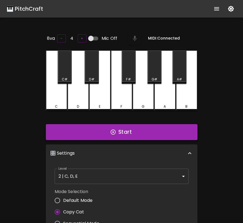
click at [165, 130] on button "Start" at bounding box center [122, 132] width 152 height 16
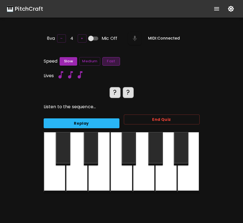
click at [114, 57] on button "Fast" at bounding box center [111, 61] width 18 height 9
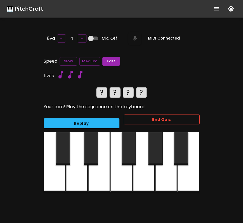
click at [133, 117] on button "End Quiz" at bounding box center [162, 120] width 76 height 10
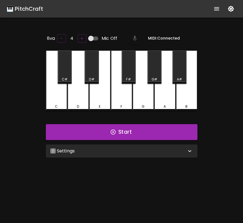
click at [130, 152] on div "🎛️ Settings" at bounding box center [118, 151] width 136 height 7
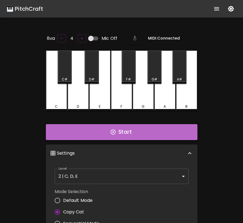
click at [161, 131] on button "Start" at bounding box center [122, 132] width 152 height 16
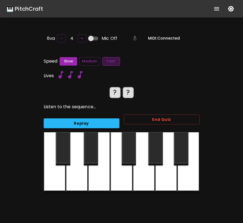
click at [113, 58] on button "Fast" at bounding box center [111, 61] width 18 height 9
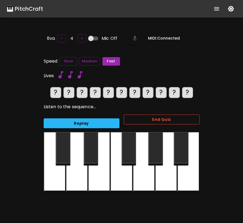
click at [150, 118] on button "End Quiz" at bounding box center [162, 120] width 76 height 10
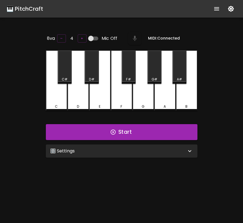
click at [131, 151] on div "🎛️ Settings" at bounding box center [118, 151] width 136 height 7
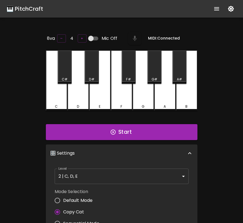
scroll to position [2, 0]
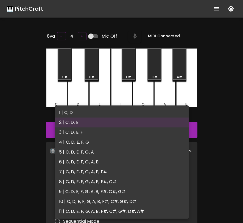
click at [113, 169] on body "🎹 PitchCraft About Badges Log In 8va – 4 + Mic Off MIDI: Connected C C# D D# E …" at bounding box center [121, 182] width 243 height 364
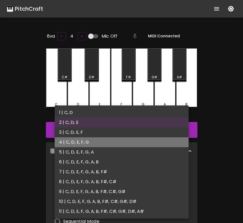
click at [102, 142] on li "4 | C, D, E, F, G" at bounding box center [122, 142] width 134 height 10
type input "7"
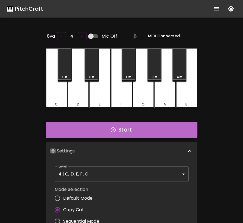
click at [112, 127] on icon "button" at bounding box center [113, 130] width 6 height 6
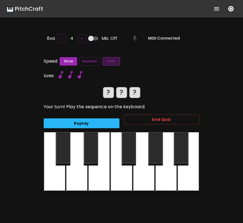
click at [107, 60] on button "Fast" at bounding box center [111, 61] width 18 height 9
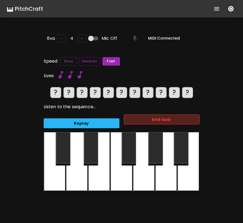
click at [150, 118] on button "End Quiz" at bounding box center [162, 120] width 76 height 10
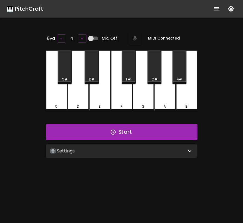
click at [143, 149] on div "🎛️ Settings" at bounding box center [118, 151] width 136 height 7
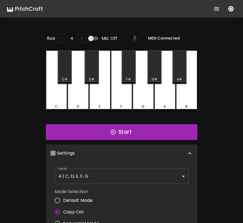
click at [126, 180] on body "🎹 PitchCraft About Badges Log In 8va – 4 + Mic Off MIDI: Connected C C# D D# E …" at bounding box center [121, 182] width 243 height 364
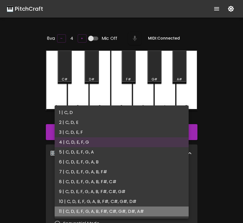
click at [123, 212] on li "11 | C, D, E, F, G, A, B, F#, C#, G#, D#, A#" at bounding box center [122, 212] width 134 height 10
type input "21"
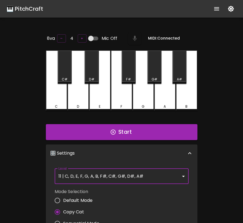
scroll to position [2, 0]
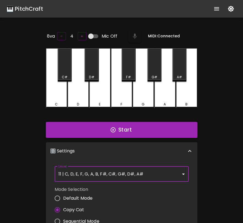
click at [153, 133] on button "Start" at bounding box center [122, 130] width 152 height 16
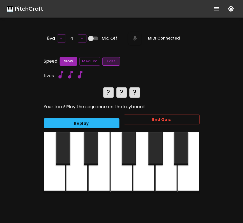
click at [112, 61] on button "Fast" at bounding box center [111, 61] width 18 height 9
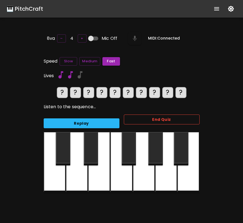
click at [142, 120] on button "End Quiz" at bounding box center [162, 120] width 76 height 10
